Goal: Task Accomplishment & Management: Manage account settings

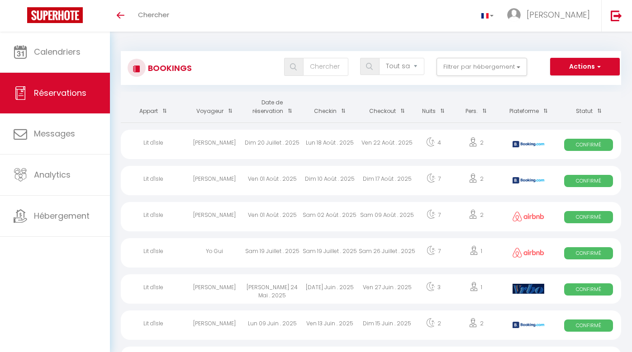
select select "not_cancelled"
click at [229, 180] on div "[PERSON_NAME]" at bounding box center [214, 180] width 57 height 29
select select "OK"
select select "KO"
select select "0"
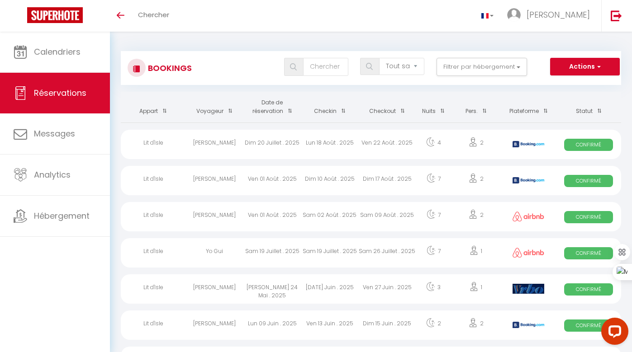
select select "0"
select select "1"
select select
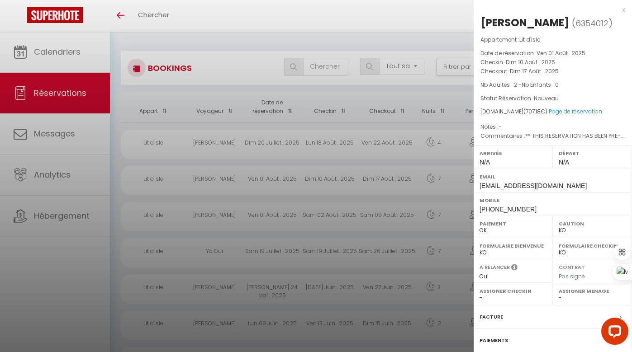
select select "33930"
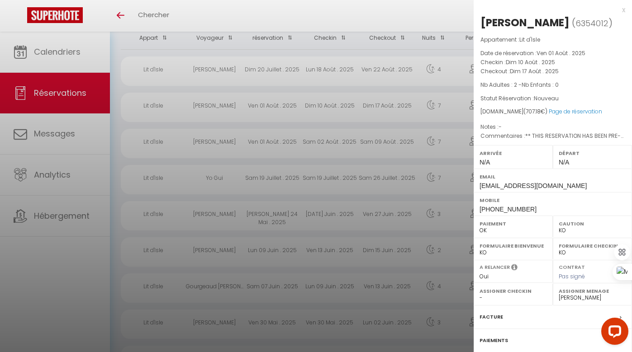
scroll to position [97, 0]
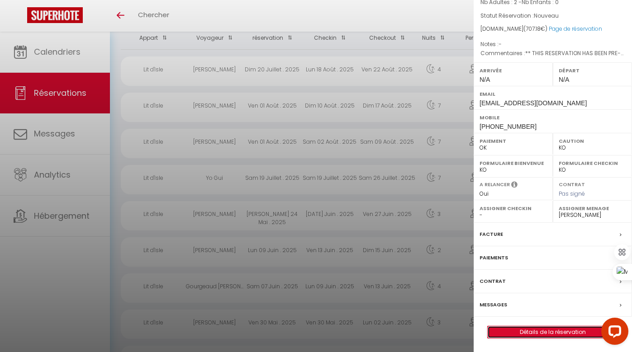
click at [570, 335] on link "Détails de la réservation" at bounding box center [552, 332] width 130 height 12
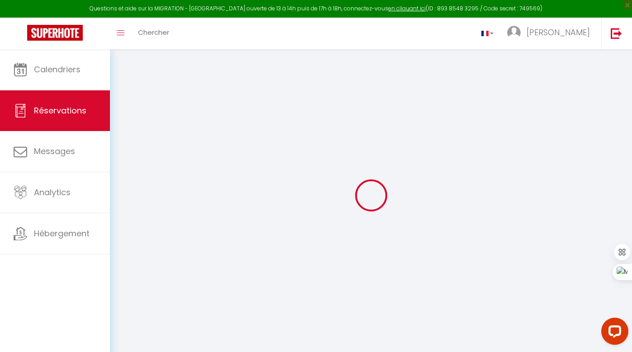
type input "[PERSON_NAME]"
type input "DELANNOY"
type input "[EMAIL_ADDRESS][DOMAIN_NAME]"
type input "[PHONE_NUMBER]"
type input "50570"
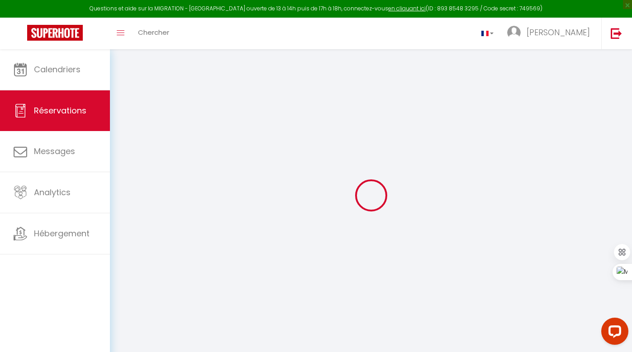
type input "[STREET_ADDRESS][PERSON_NAME]"
type input "Hon Hergies"
select select "FR"
type input "40"
type input "100.86"
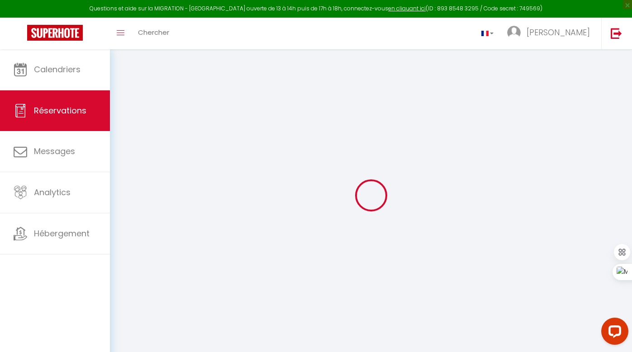
type input "9.9"
select select "59831"
select select "1"
select select
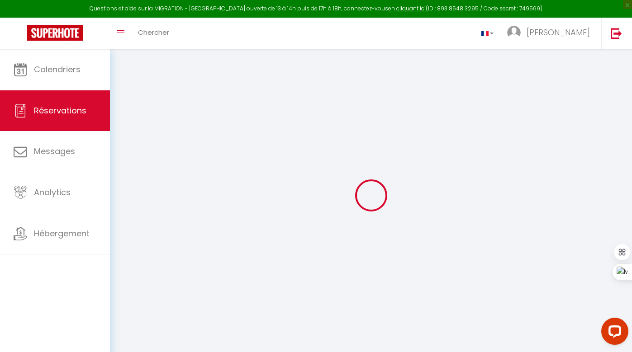
type input "2"
select select "12"
select select
type input "632.4"
checkbox input "false"
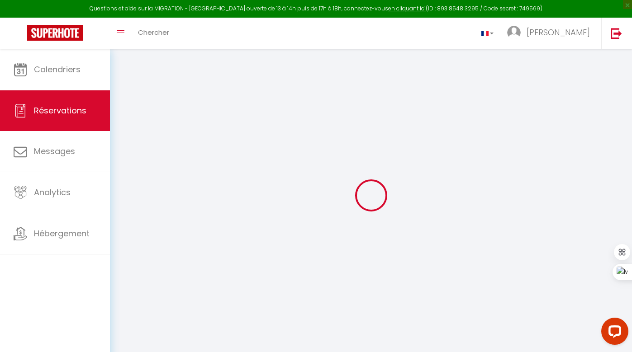
select select "2"
type input "35"
type input "0"
select select
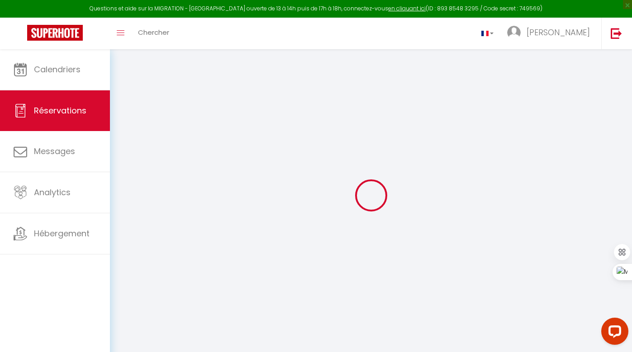
select select
select select "14"
checkbox input "false"
select select
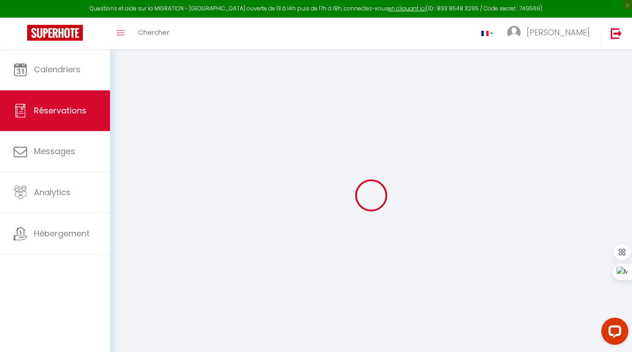
checkbox input "false"
select select
checkbox input "false"
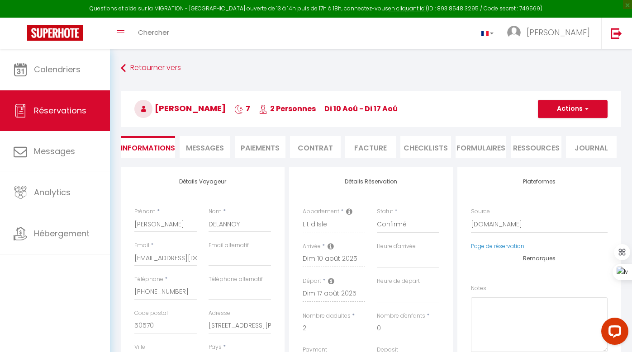
select select
checkbox input "false"
type \?1 "** THIS RESERVATION HAS BEEN PRE-PAID ** BOOKING NOTE : Payment charge is EUR 9…"
type input "34.78"
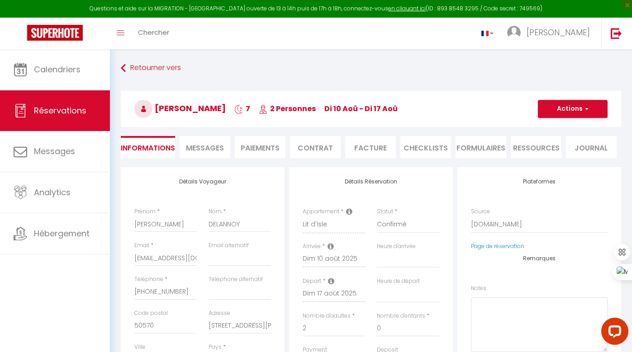
select select
checkbox input "false"
select select
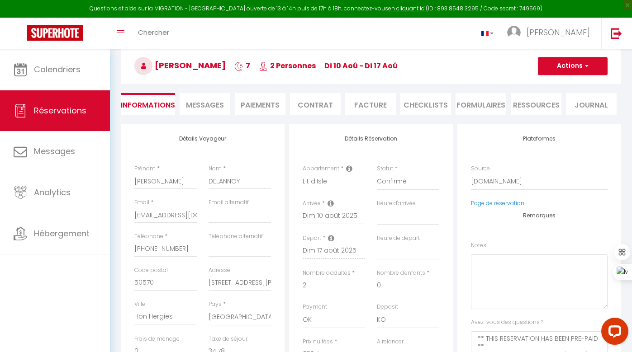
scroll to position [44, 0]
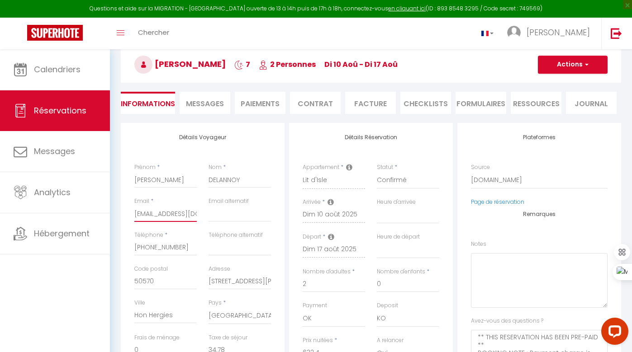
click at [180, 215] on input "[EMAIL_ADDRESS][DOMAIN_NAME]" at bounding box center [165, 214] width 62 height 16
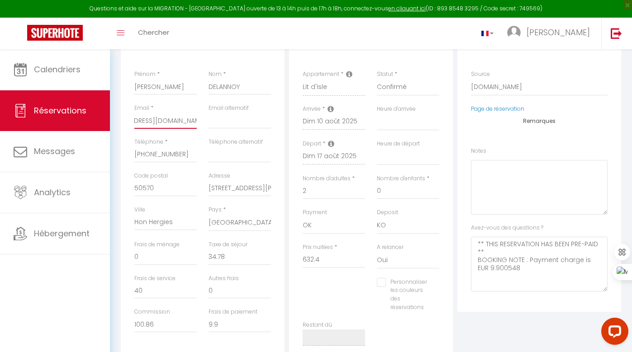
scroll to position [141, 0]
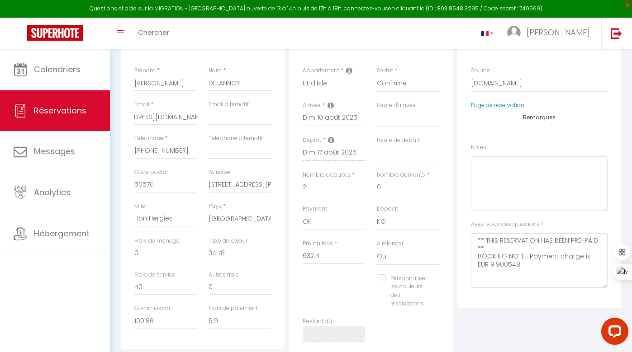
click at [383, 278] on input "Personnaliser les couleurs des réservations" at bounding box center [402, 278] width 51 height 9
checkbox input "true"
select select
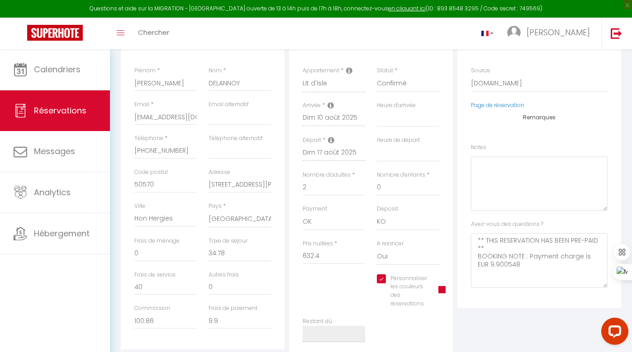
click at [383, 278] on input "Personnaliser les couleurs des réservations" at bounding box center [402, 278] width 50 height 9
checkbox input "false"
select select
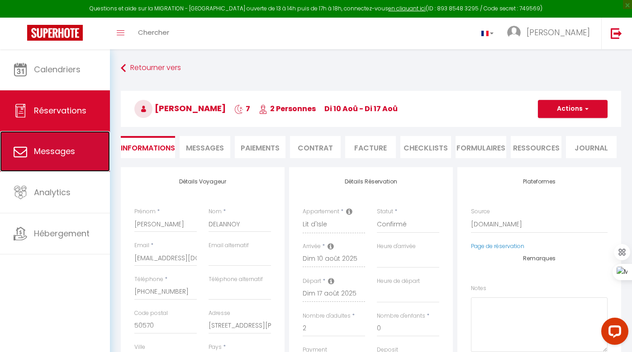
click at [63, 151] on span "Messages" at bounding box center [54, 151] width 41 height 11
select select "message"
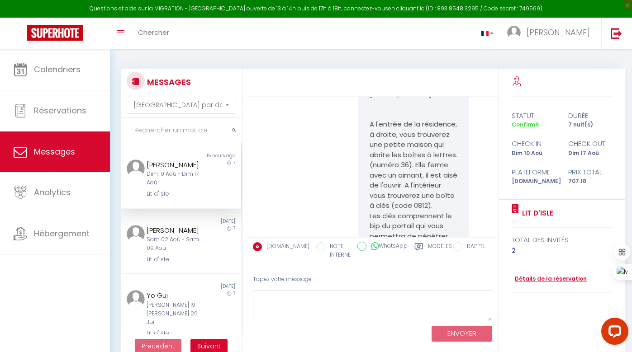
scroll to position [870, 0]
